Goal: Task Accomplishment & Management: Manage account settings

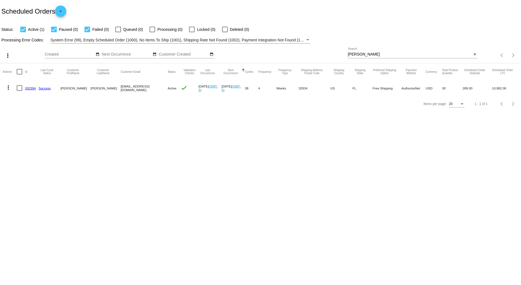
click at [34, 88] on link "332394" at bounding box center [30, 88] width 11 height 4
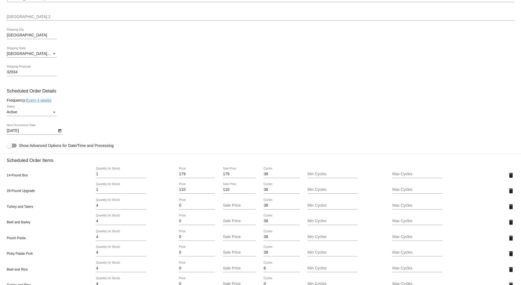
scroll to position [278, 0]
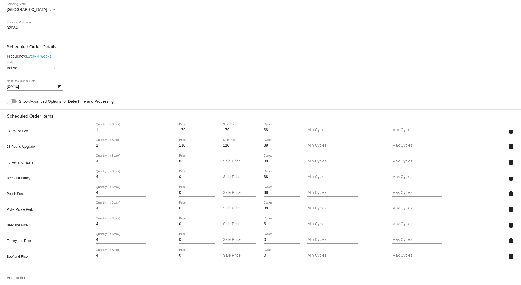
click at [45, 57] on link "Every 4 weeks" at bounding box center [38, 56] width 25 height 4
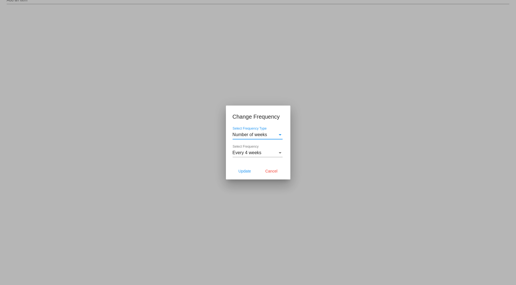
click at [272, 154] on div "Every 4 weeks" at bounding box center [254, 152] width 45 height 5
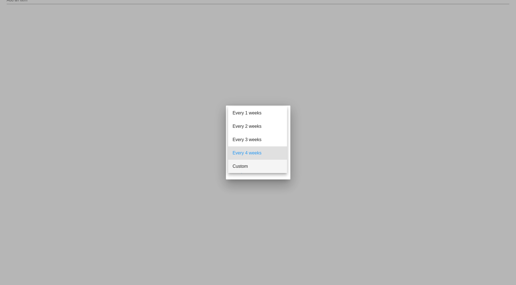
click at [248, 164] on span "Custom" at bounding box center [257, 166] width 50 height 13
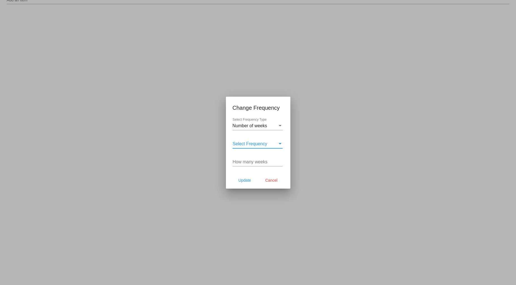
click at [251, 161] on input "How many weeks" at bounding box center [257, 161] width 50 height 5
type input "6"
click at [243, 181] on span "Update" at bounding box center [244, 180] width 12 height 4
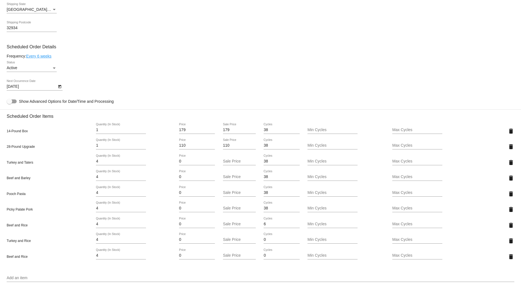
click at [59, 89] on icon "Open calendar" at bounding box center [60, 86] width 4 height 7
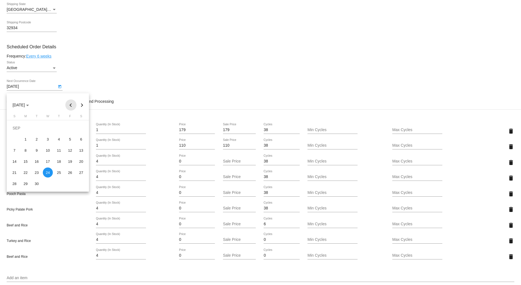
click at [71, 104] on button "Previous month" at bounding box center [70, 104] width 11 height 11
click at [69, 172] on div "29" at bounding box center [70, 172] width 10 height 10
type input "[DATE]"
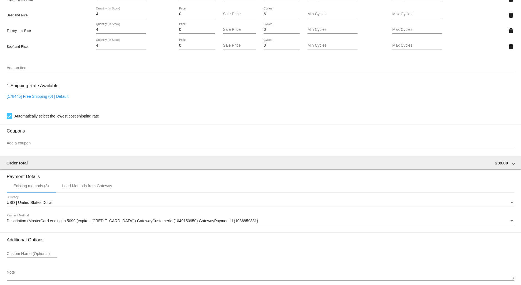
scroll to position [518, 0]
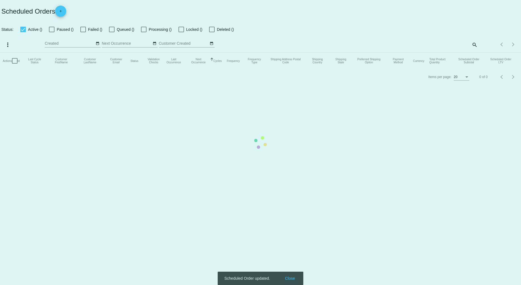
checkbox input "true"
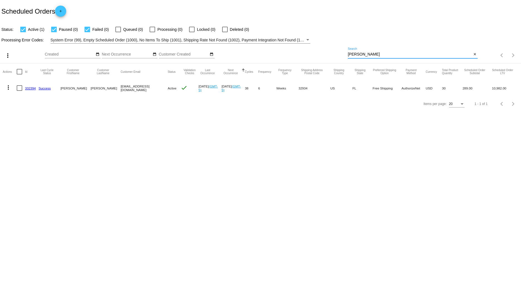
drag, startPoint x: 320, startPoint y: 57, endPoint x: 302, endPoint y: 57, distance: 18.4
click at [303, 57] on div "more_vert Aug Jan Feb Mar [DATE]" at bounding box center [260, 54] width 521 height 20
type input "raynea"
click at [29, 87] on link "990630" at bounding box center [30, 88] width 11 height 4
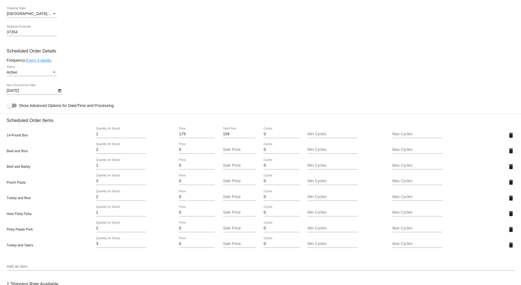
scroll to position [247, 0]
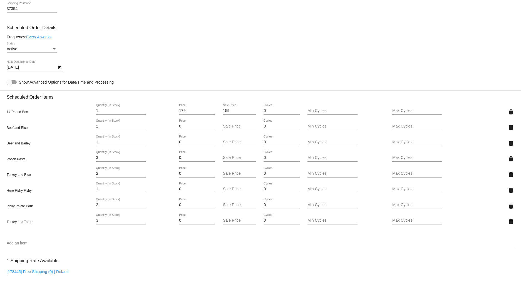
click at [57, 70] on button "Open calendar" at bounding box center [60, 67] width 6 height 6
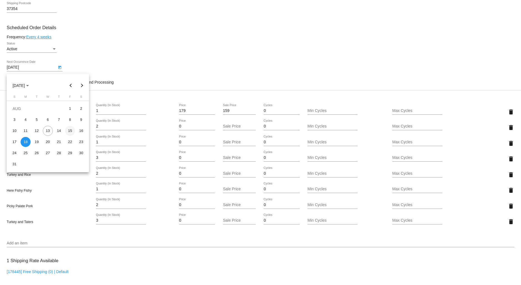
click at [70, 129] on div "15" at bounding box center [70, 131] width 10 height 10
type input "[DATE]"
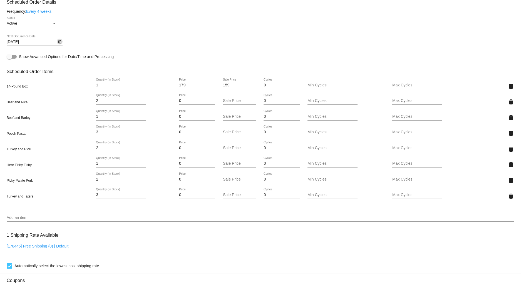
scroll to position [339, 0]
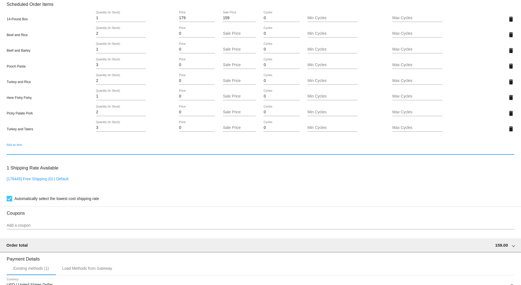
click at [23, 153] on input "Add an item" at bounding box center [260, 150] width 507 height 4
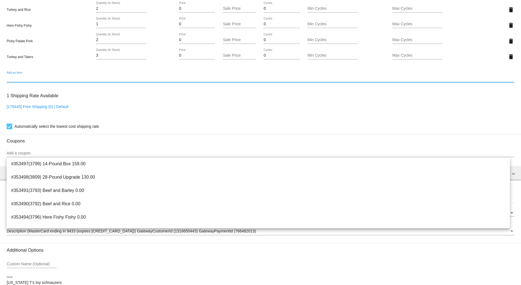
scroll to position [432, 0]
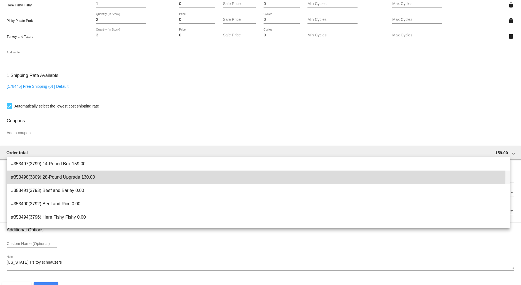
click at [75, 173] on span "#353498(3809) 28-Pound Upgrade 130.00" at bounding box center [258, 177] width 494 height 13
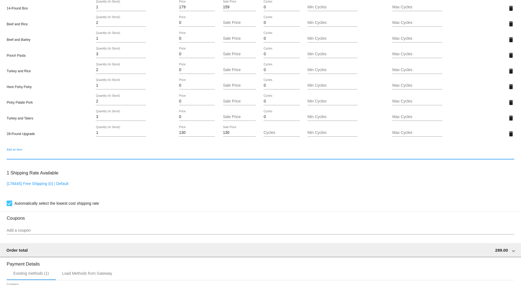
scroll to position [339, 0]
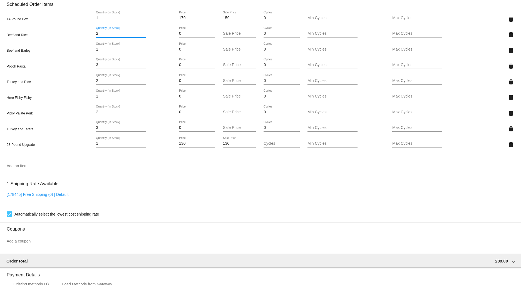
drag, startPoint x: 101, startPoint y: 38, endPoint x: 76, endPoint y: 37, distance: 25.6
click at [78, 37] on div "Beef and Rice 2 Quantity (In Stock) 0 Price Sale Price 0 Cycles Min Cycles Max …" at bounding box center [260, 35] width 507 height 16
type input "4"
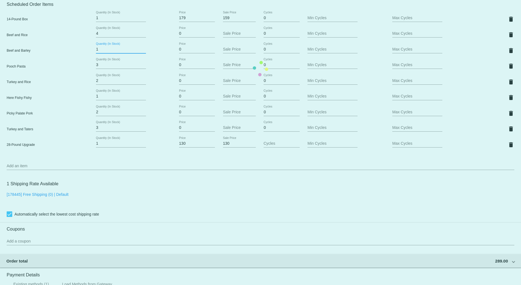
drag, startPoint x: 99, startPoint y: 52, endPoint x: 81, endPoint y: 54, distance: 18.4
click at [82, 54] on mat-card "Customer 6978113: [PERSON_NAME] [EMAIL_ADDRESS][DOMAIN_NAME] Customer Shipping …" at bounding box center [260, 68] width 521 height 681
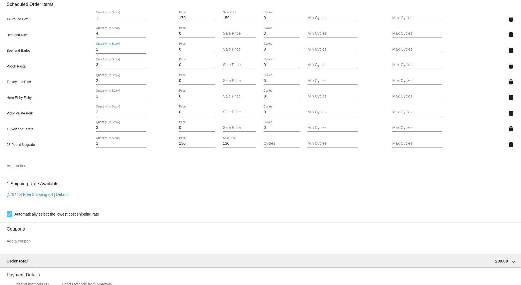
type input "2"
drag, startPoint x: 99, startPoint y: 69, endPoint x: 74, endPoint y: 68, distance: 25.6
click at [74, 68] on mat-card "Customer 6978113: [PERSON_NAME] [EMAIL_ADDRESS][DOMAIN_NAME] Customer Shipping …" at bounding box center [260, 68] width 521 height 681
type input "6"
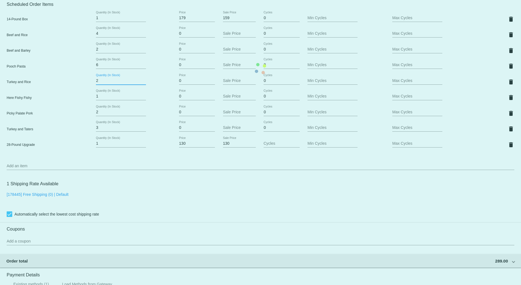
drag, startPoint x: 98, startPoint y: 84, endPoint x: 92, endPoint y: 83, distance: 6.7
click at [92, 83] on mat-card "Customer 6978113: [PERSON_NAME] [EMAIL_ADDRESS][DOMAIN_NAME] Customer Shipping …" at bounding box center [260, 68] width 521 height 681
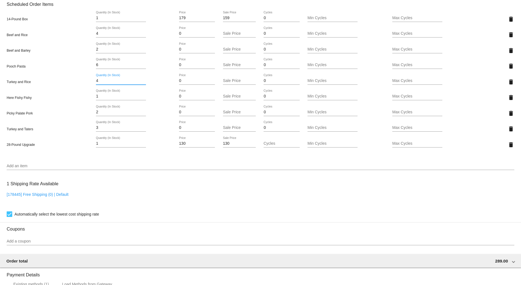
type input "4"
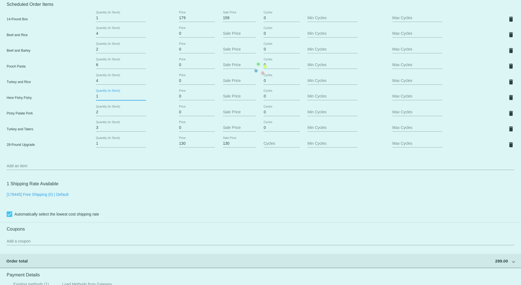
drag, startPoint x: 99, startPoint y: 98, endPoint x: 85, endPoint y: 99, distance: 14.5
click at [85, 99] on mat-card "Customer 6978113: [PERSON_NAME] [EMAIL_ADDRESS][DOMAIN_NAME] Customer Shipping …" at bounding box center [260, 68] width 521 height 681
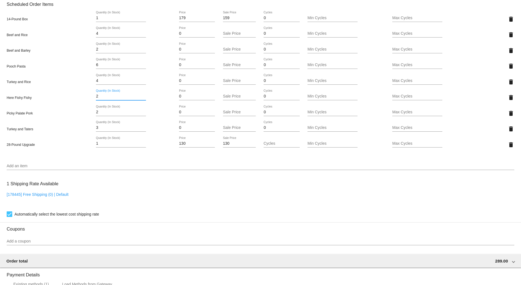
type input "2"
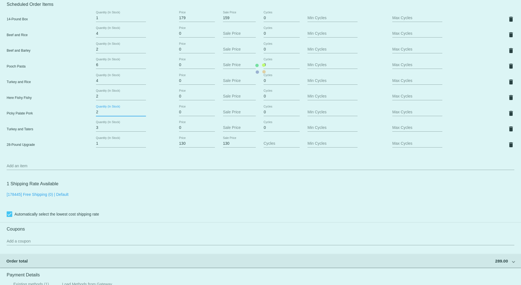
drag, startPoint x: 93, startPoint y: 114, endPoint x: 84, endPoint y: 115, distance: 8.6
click at [84, 115] on mat-card "Customer 6978113: [PERSON_NAME] [EMAIL_ADDRESS][DOMAIN_NAME] Customer Shipping …" at bounding box center [260, 68] width 521 height 681
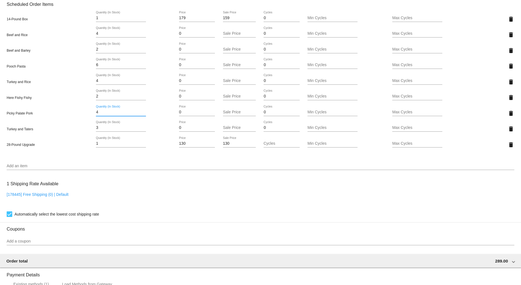
type input "4"
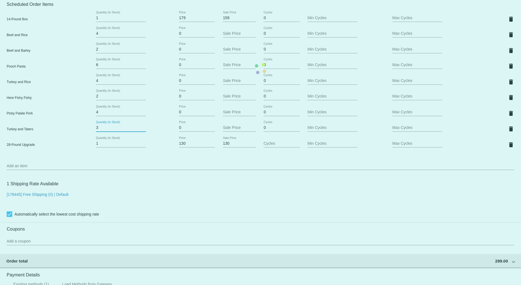
drag, startPoint x: 102, startPoint y: 131, endPoint x: 78, endPoint y: 132, distance: 23.3
click at [79, 131] on mat-card "Customer 6978113: [PERSON_NAME] [EMAIL_ADDRESS][DOMAIN_NAME] Customer Shipping …" at bounding box center [260, 68] width 521 height 681
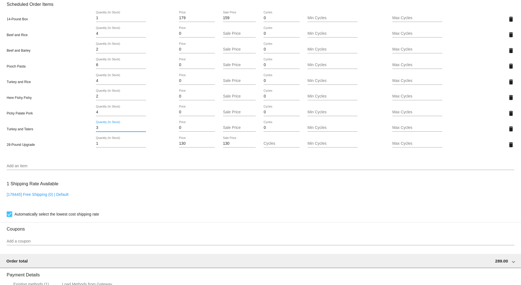
type input "6"
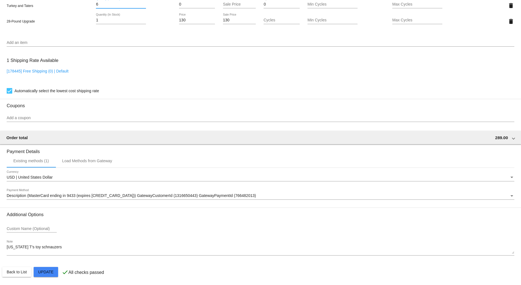
scroll to position [467, 0]
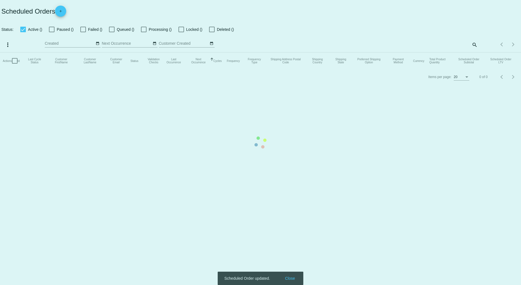
checkbox input "true"
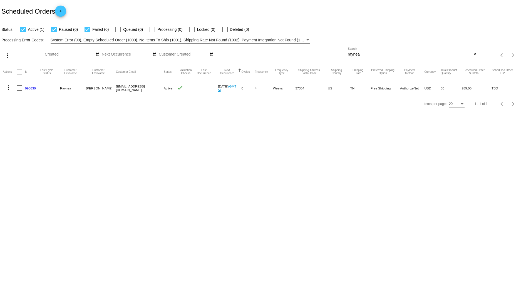
click at [8, 86] on mat-icon "more_vert" at bounding box center [8, 87] width 7 height 7
click at [39, 104] on button "info View Event Logs" at bounding box center [30, 100] width 55 height 13
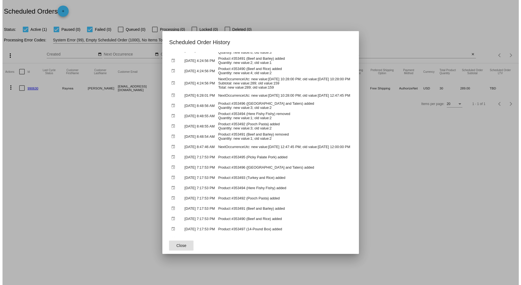
scroll to position [67, 0]
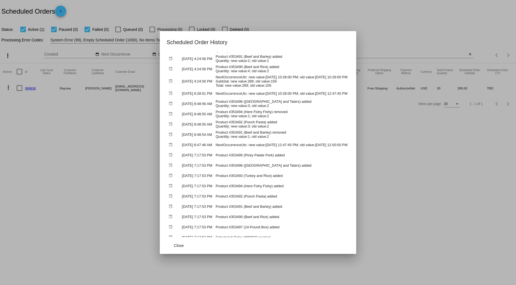
click at [432, 184] on div at bounding box center [258, 142] width 516 height 285
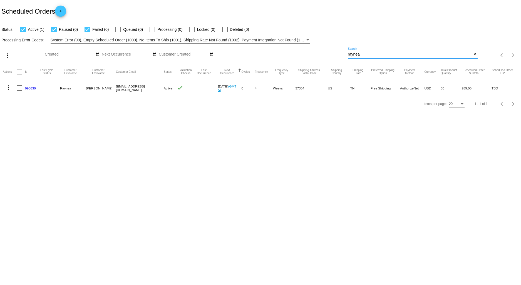
drag, startPoint x: 365, startPoint y: 54, endPoint x: 314, endPoint y: 56, distance: 50.8
click at [314, 56] on div "more_vert Aug Jan Feb Mar [DATE]" at bounding box center [260, 54] width 521 height 20
type input "[PERSON_NAME]"
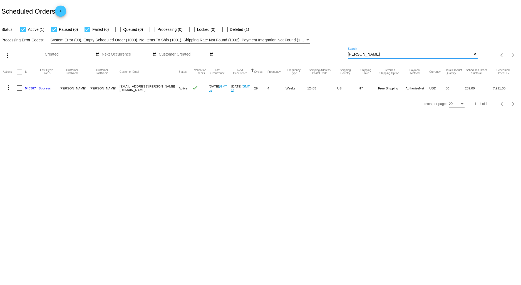
click at [32, 88] on link "546387" at bounding box center [30, 88] width 11 height 4
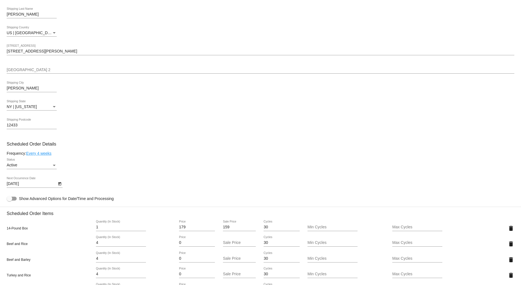
scroll to position [185, 0]
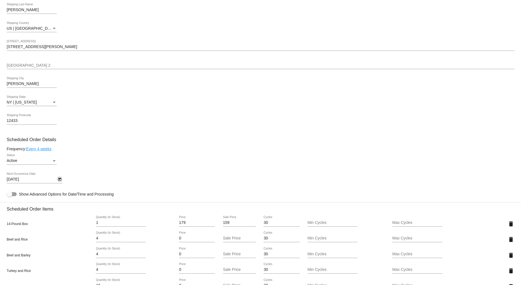
click at [61, 181] on icon "Open calendar" at bounding box center [60, 179] width 4 height 7
